Goal: Find specific page/section: Find specific page/section

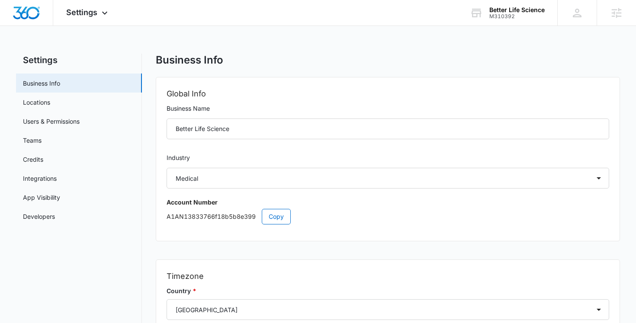
select select "13"
select select "US"
select select "America/New_York"
click at [100, 23] on div "Settings Apps Reputation Forms CRM Email Social POS Content Ads Intelligence Fi…" at bounding box center [88, 13] width 70 height 26
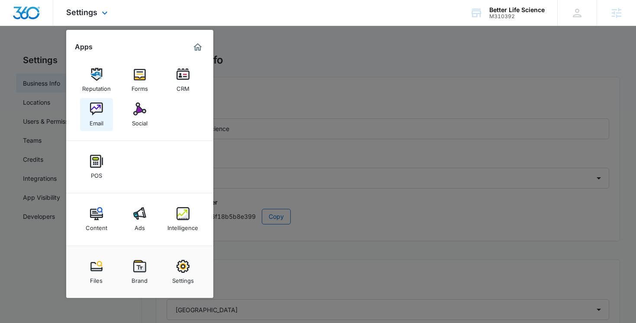
click at [100, 113] on img at bounding box center [96, 109] width 13 height 13
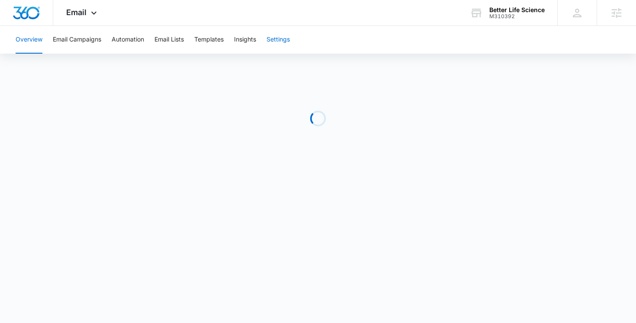
click at [285, 33] on button "Settings" at bounding box center [278, 40] width 23 height 28
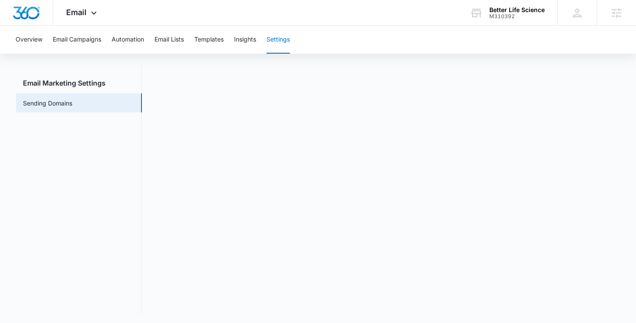
scroll to position [19, 0]
click at [361, 21] on div "Email Apps Reputation Forms CRM Email Social POS Content Ads Intelligence Files…" at bounding box center [318, 13] width 636 height 26
click at [362, 17] on div "Email Apps Reputation Forms CRM Email Social POS Content Ads Intelligence Files…" at bounding box center [318, 13] width 636 height 26
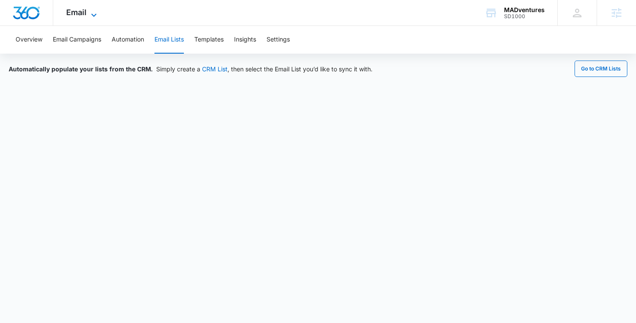
click at [92, 13] on icon at bounding box center [93, 14] width 5 height 3
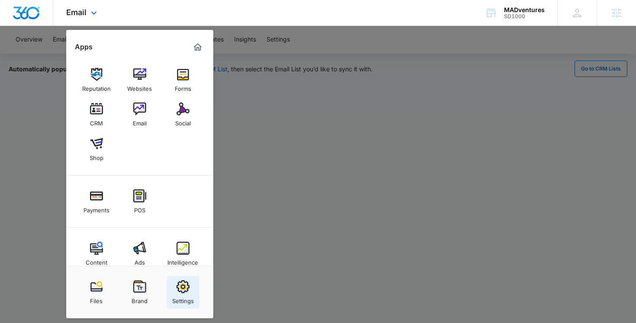
click at [172, 288] on link "Settings" at bounding box center [183, 292] width 33 height 33
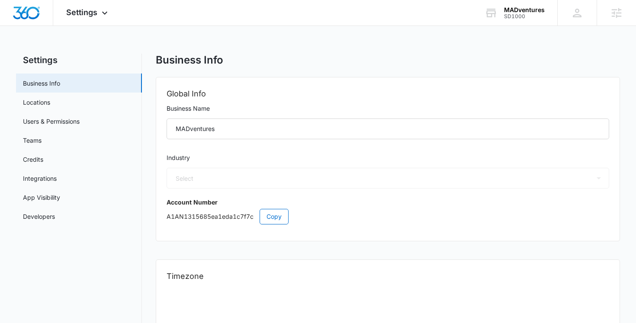
select select "12"
select select "US"
select select "America/[GEOGRAPHIC_DATA]"
click at [542, 11] on div "MADventures" at bounding box center [524, 9] width 41 height 7
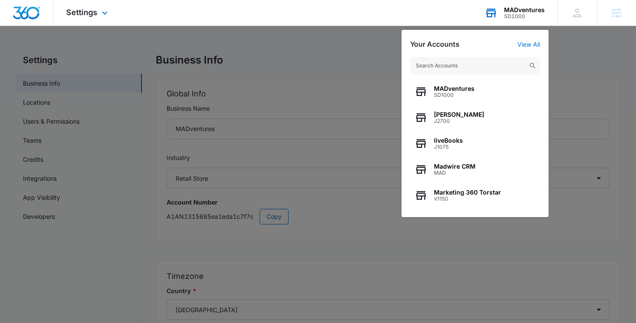
click at [463, 64] on input "text" at bounding box center [475, 65] width 130 height 17
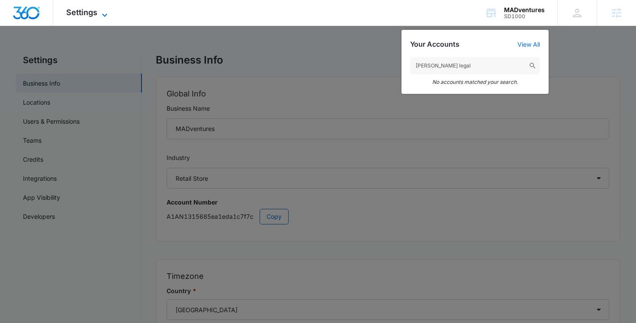
type input "hensley legal"
click at [106, 9] on div "Settings Apps Reputation Websites Forms CRM Email Social Shop Payments POS Cont…" at bounding box center [88, 13] width 70 height 26
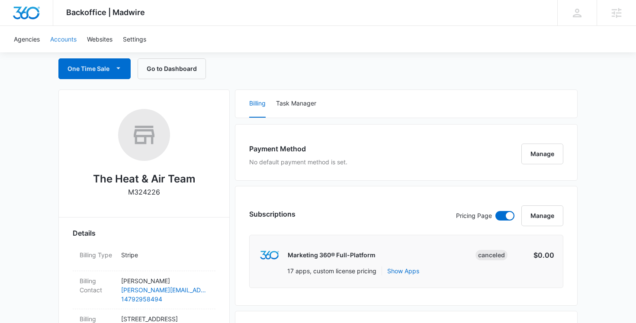
click at [62, 50] on link "Accounts" at bounding box center [63, 39] width 37 height 26
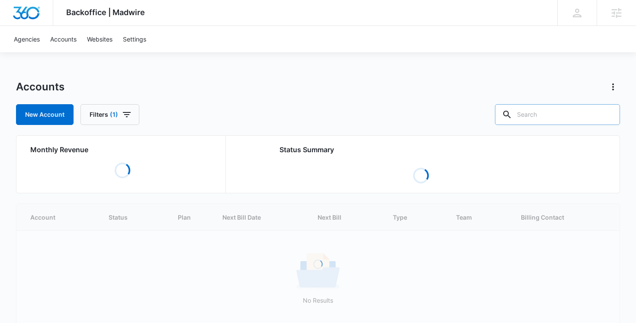
click at [547, 114] on input "text" at bounding box center [557, 114] width 125 height 21
type input "[PERSON_NAME] legal"
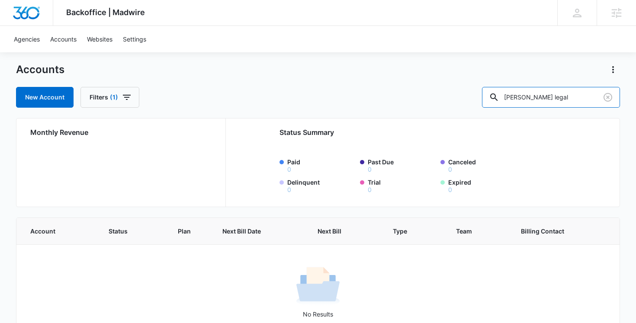
scroll to position [16, 0]
